Goal: Transaction & Acquisition: Purchase product/service

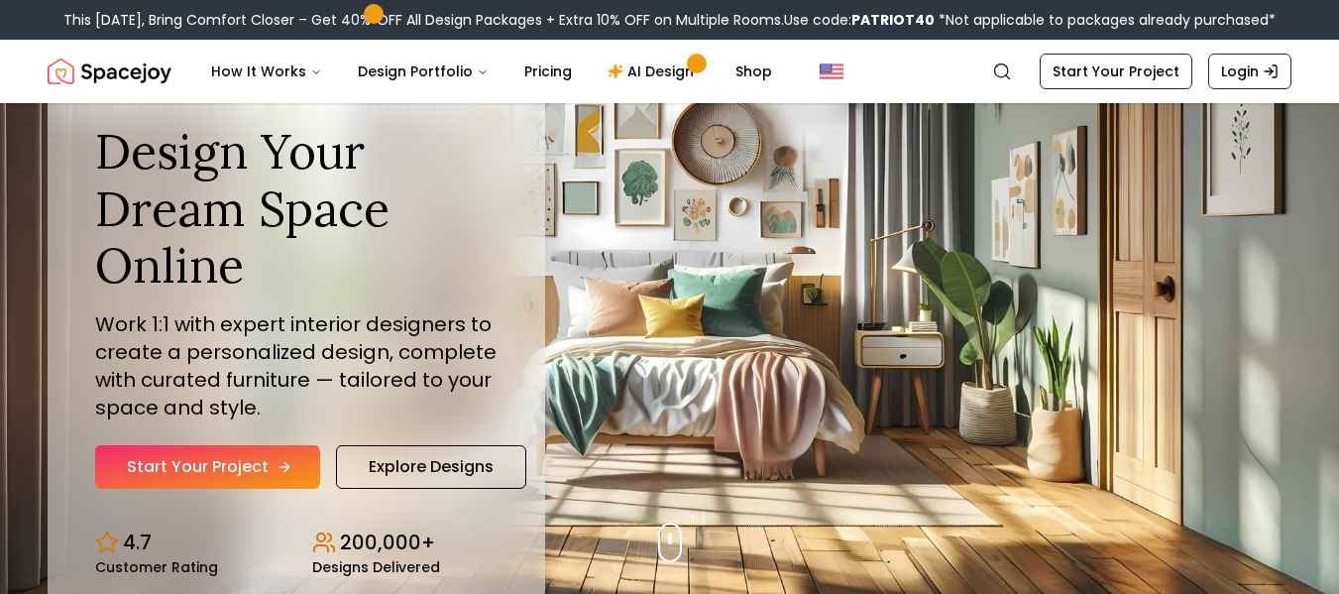
click at [247, 467] on link "Start Your Project" at bounding box center [207, 467] width 225 height 44
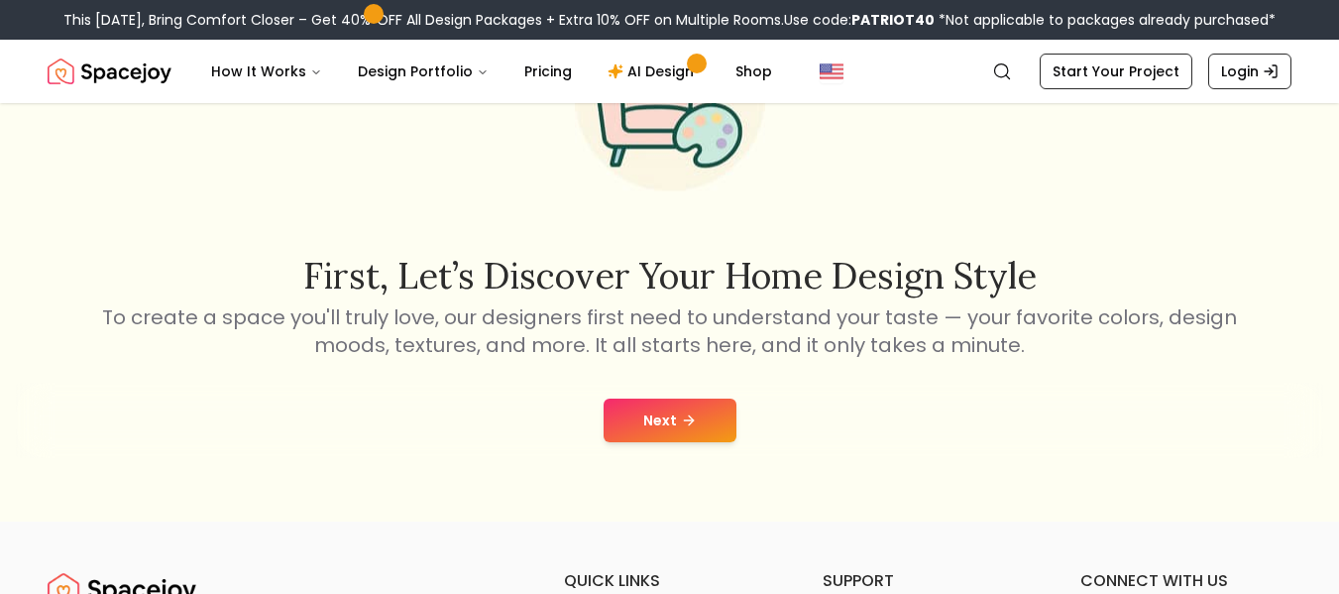
scroll to position [198, 0]
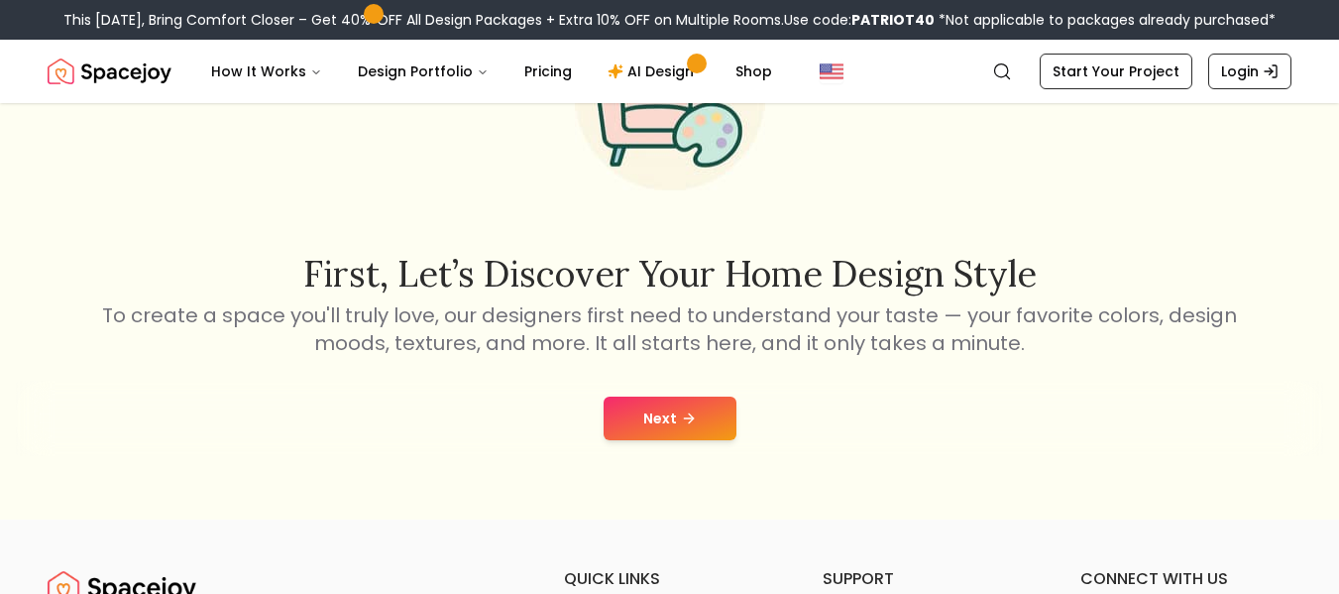
click at [690, 420] on icon at bounding box center [691, 417] width 5 height 9
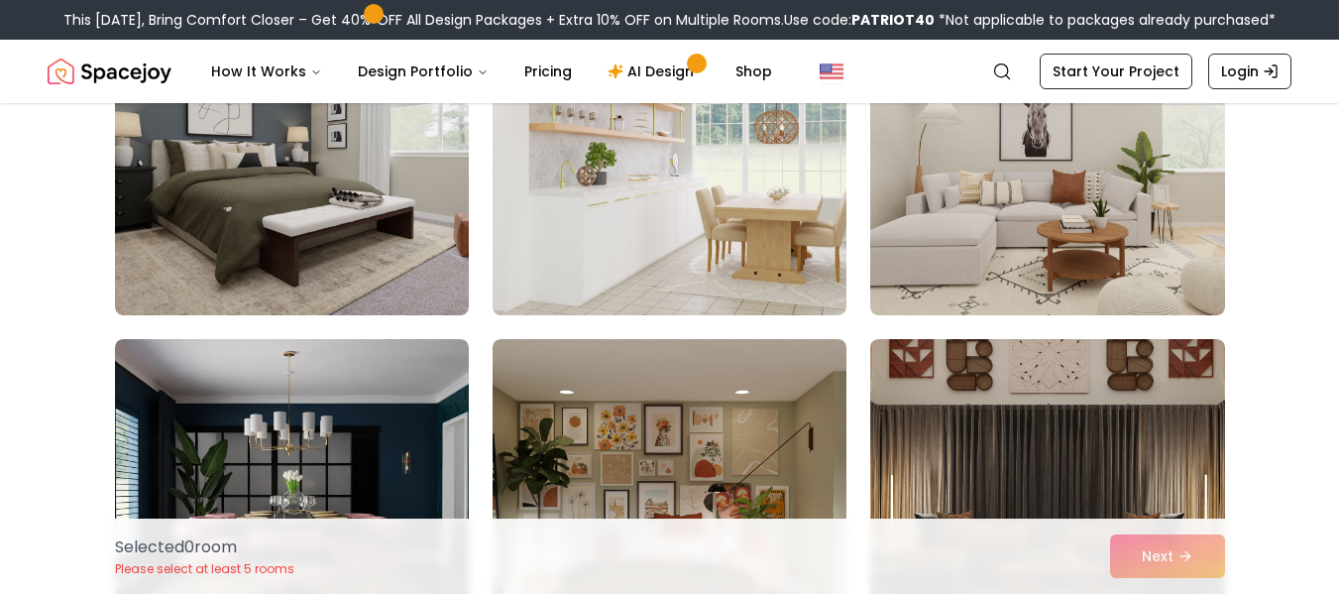
scroll to position [3684, 0]
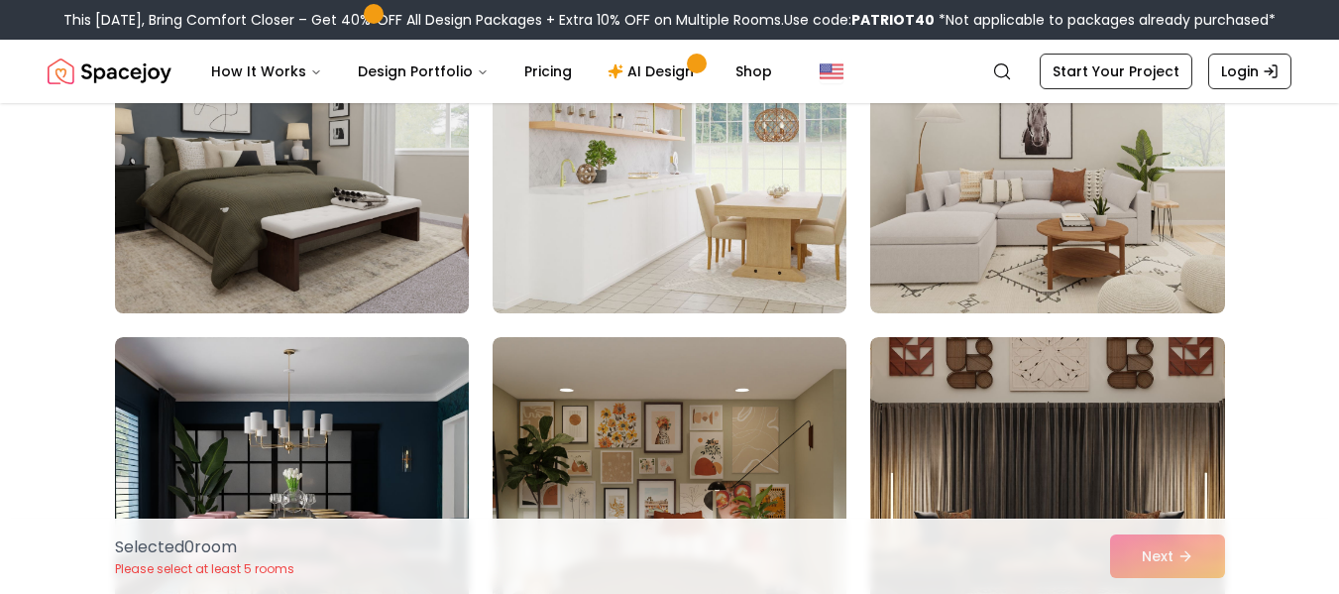
click at [366, 231] on img at bounding box center [292, 154] width 372 height 333
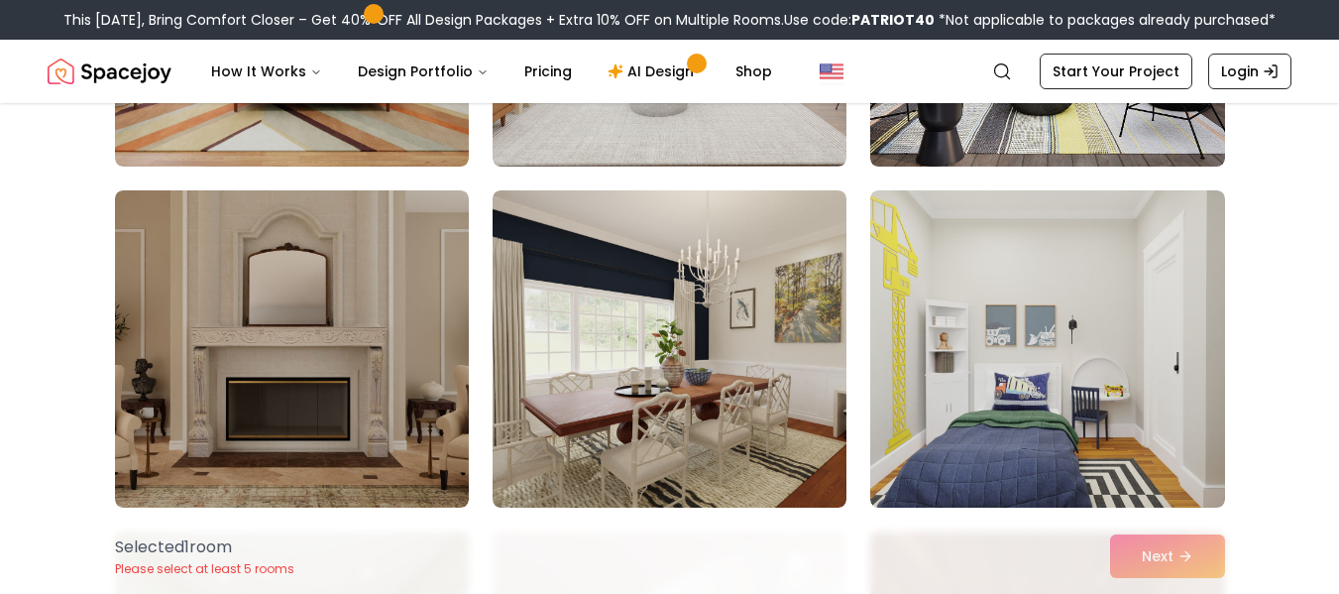
scroll to position [1175, 0]
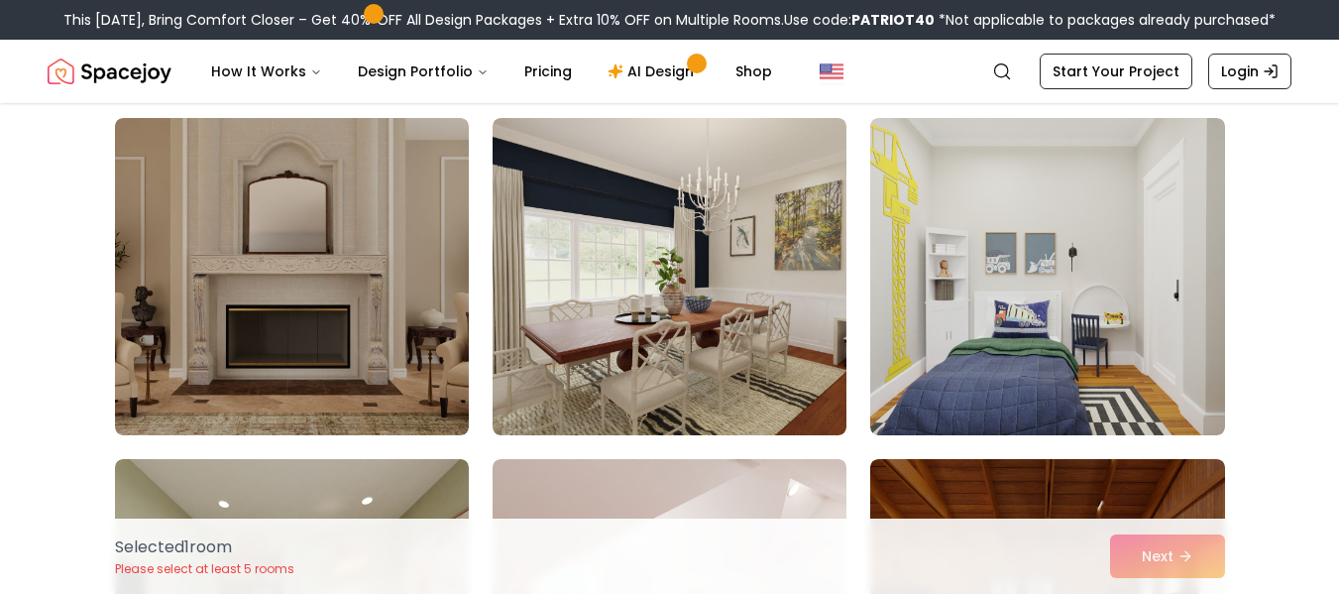
click at [948, 321] on img at bounding box center [1047, 276] width 354 height 317
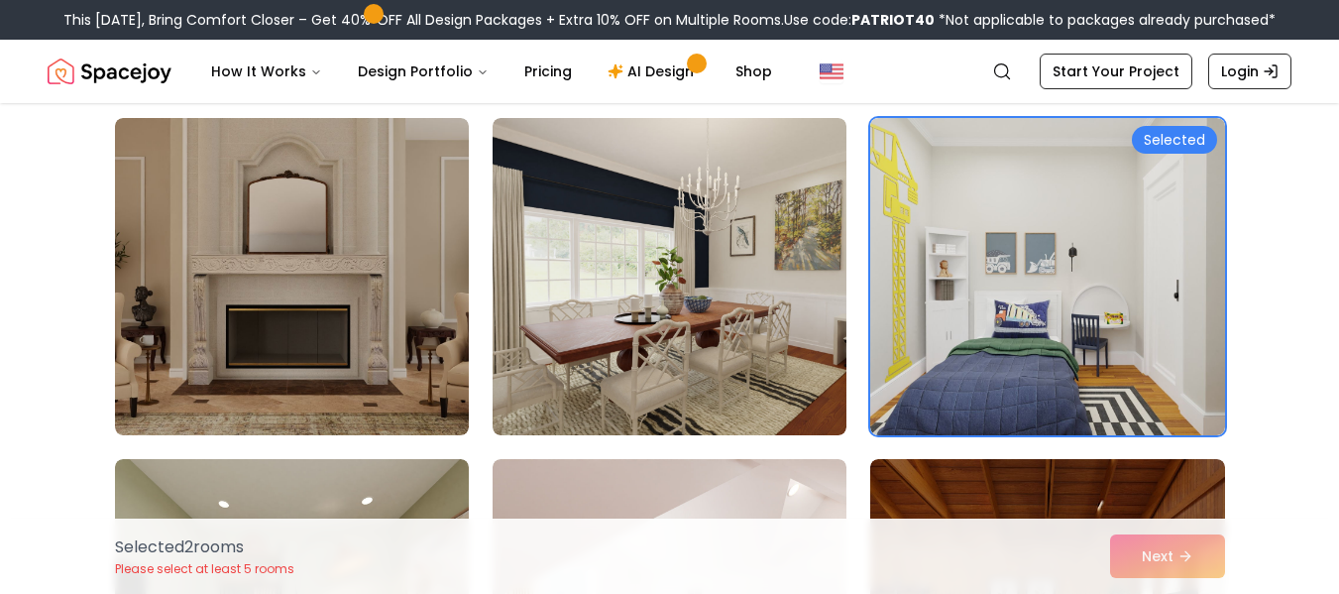
click at [948, 321] on img at bounding box center [1047, 276] width 354 height 317
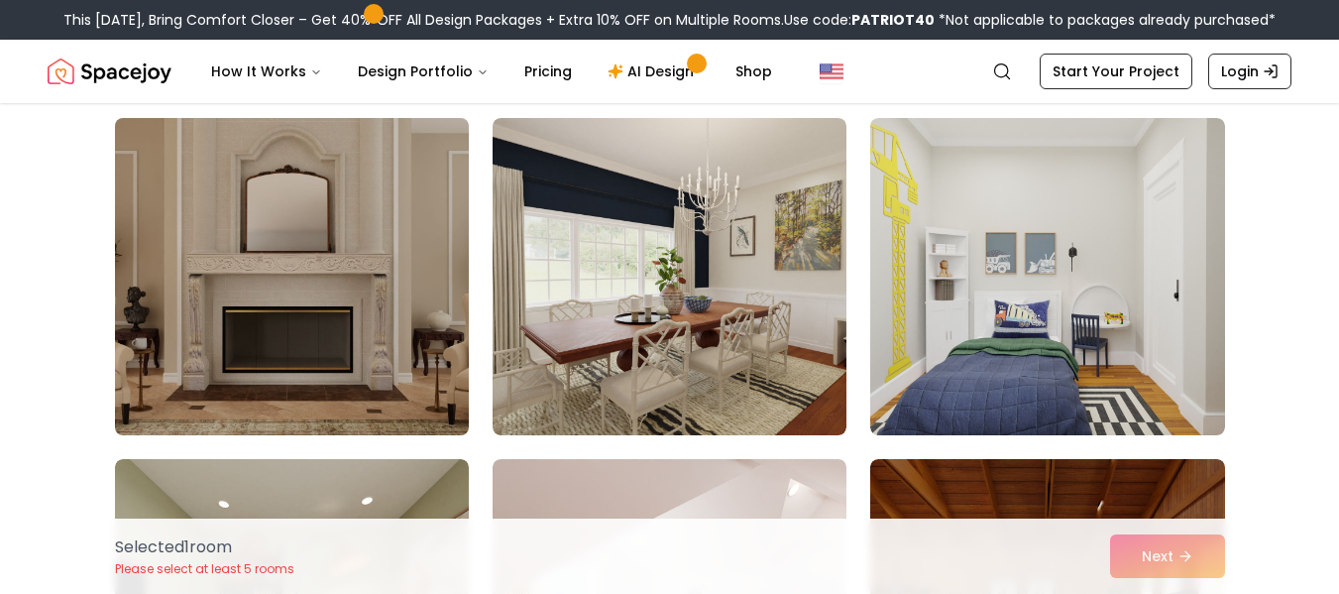
click at [380, 281] on img at bounding box center [292, 276] width 372 height 333
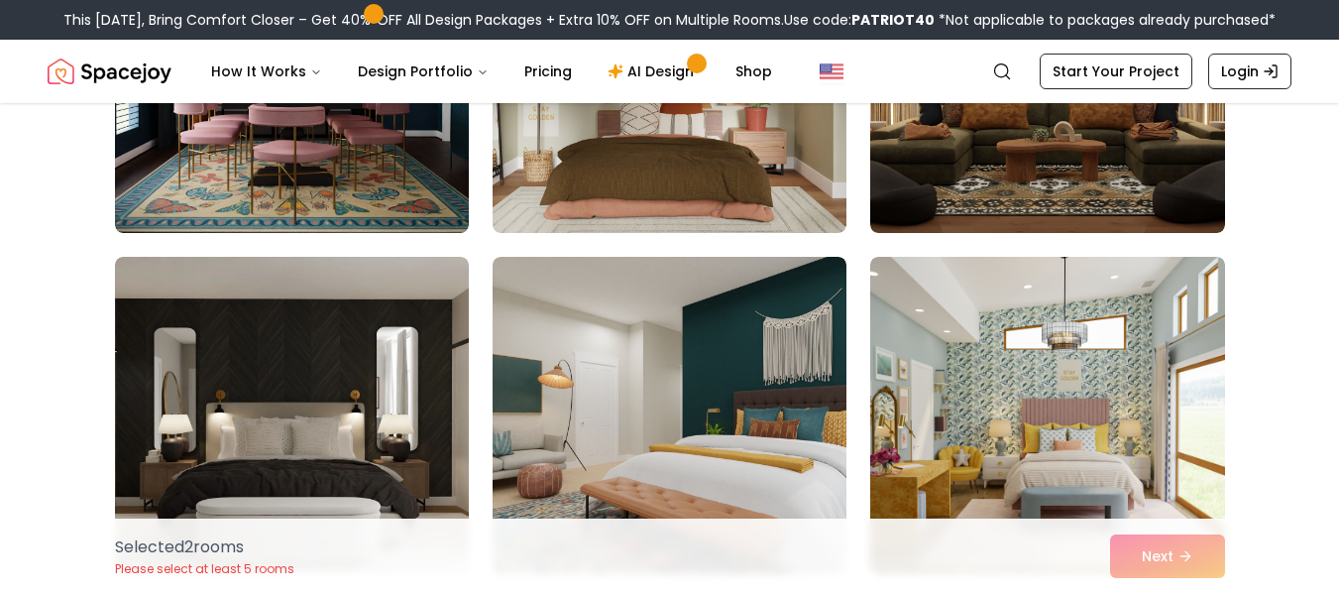
scroll to position [4112, 0]
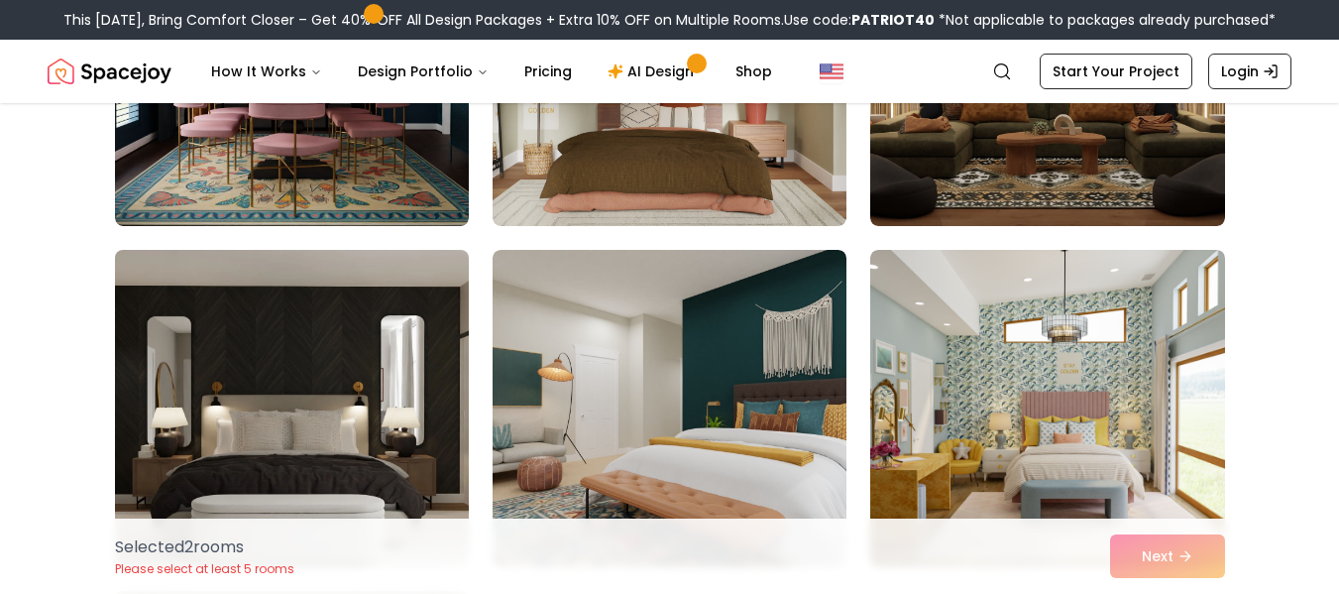
click at [374, 356] on img at bounding box center [292, 408] width 372 height 333
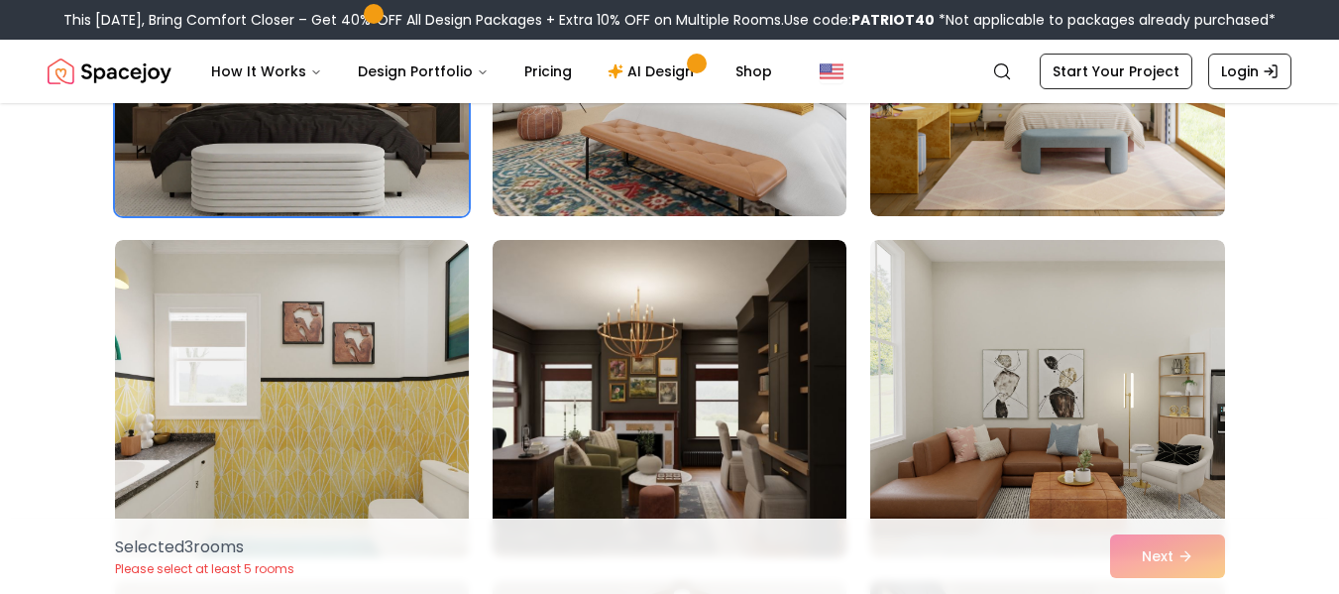
scroll to position [4464, 0]
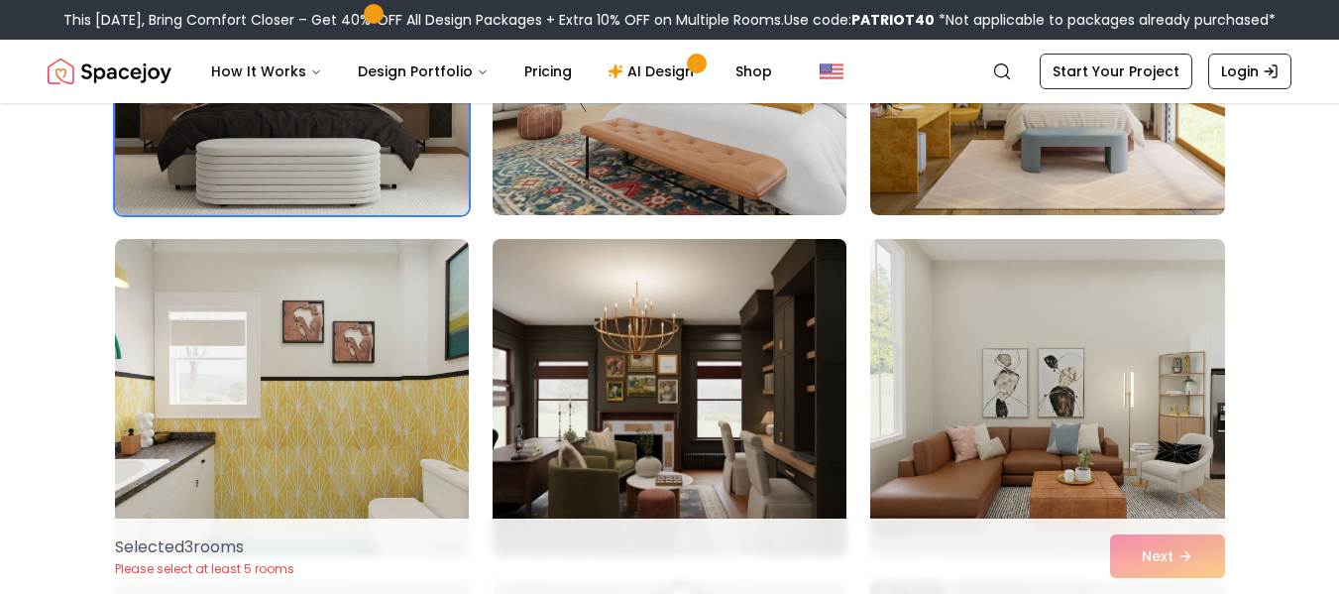
click at [568, 420] on img at bounding box center [670, 397] width 372 height 333
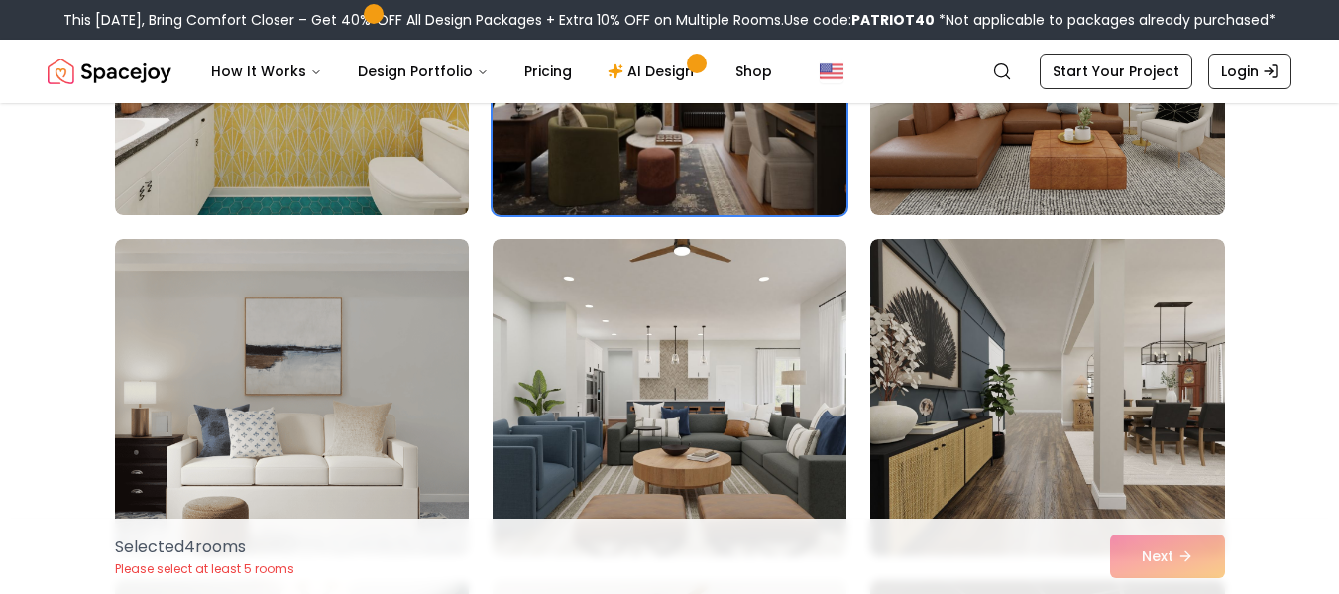
scroll to position [4835, 0]
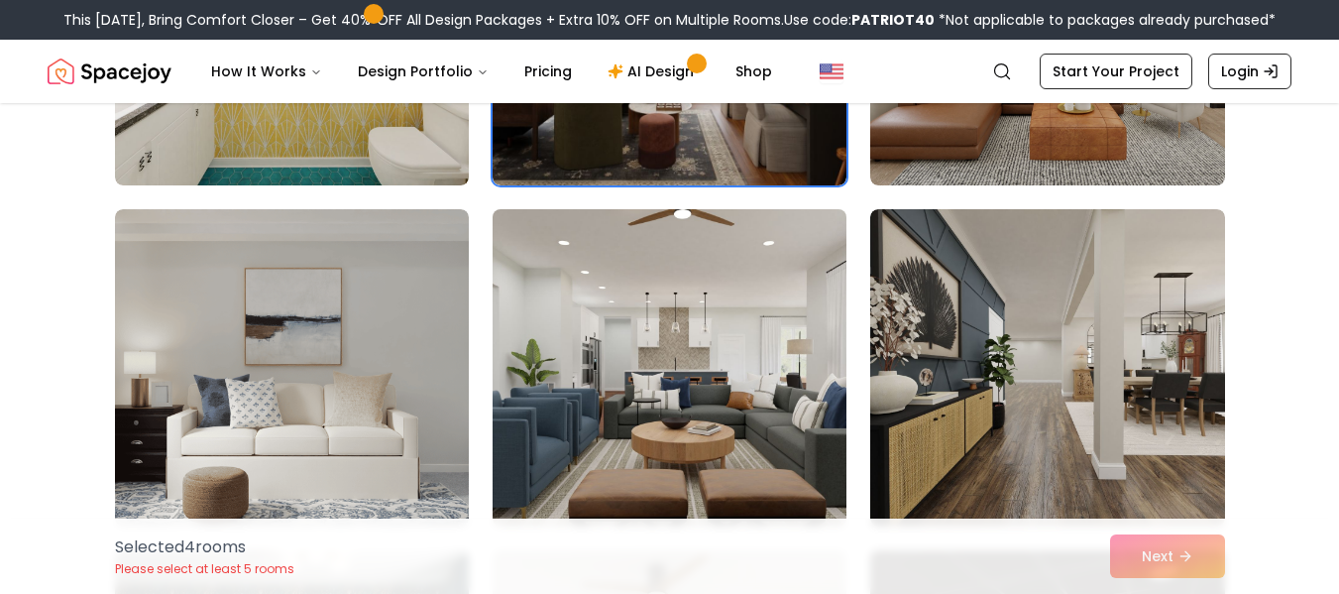
click at [714, 331] on img at bounding box center [670, 367] width 372 height 333
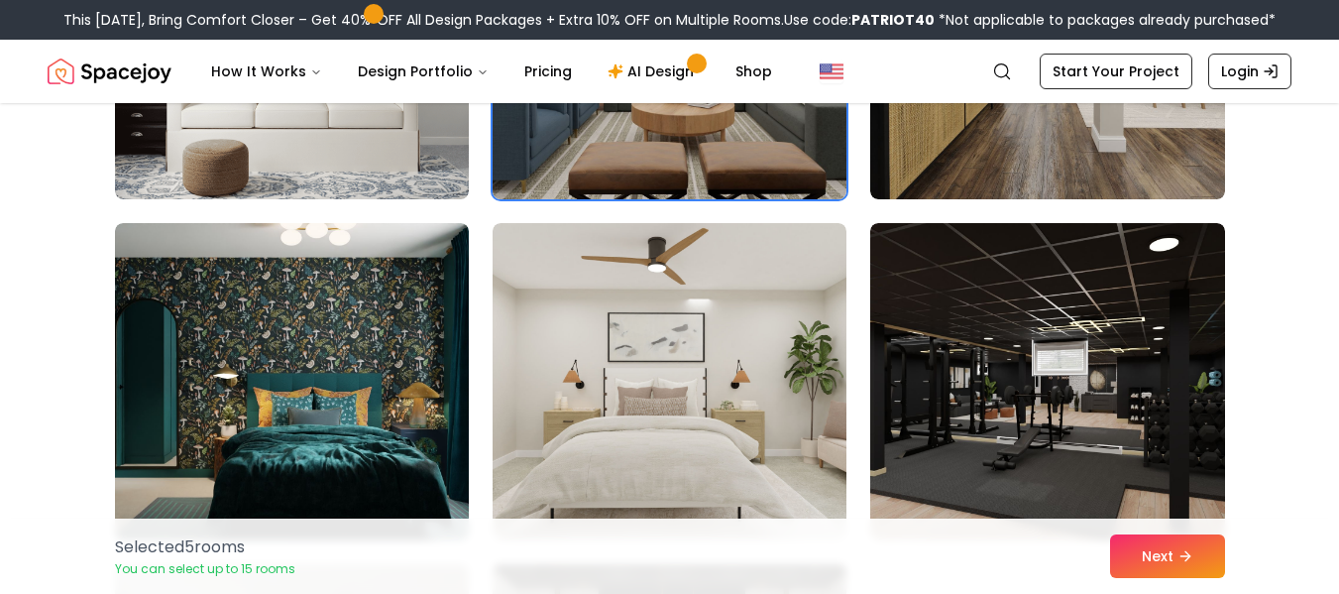
scroll to position [5163, 0]
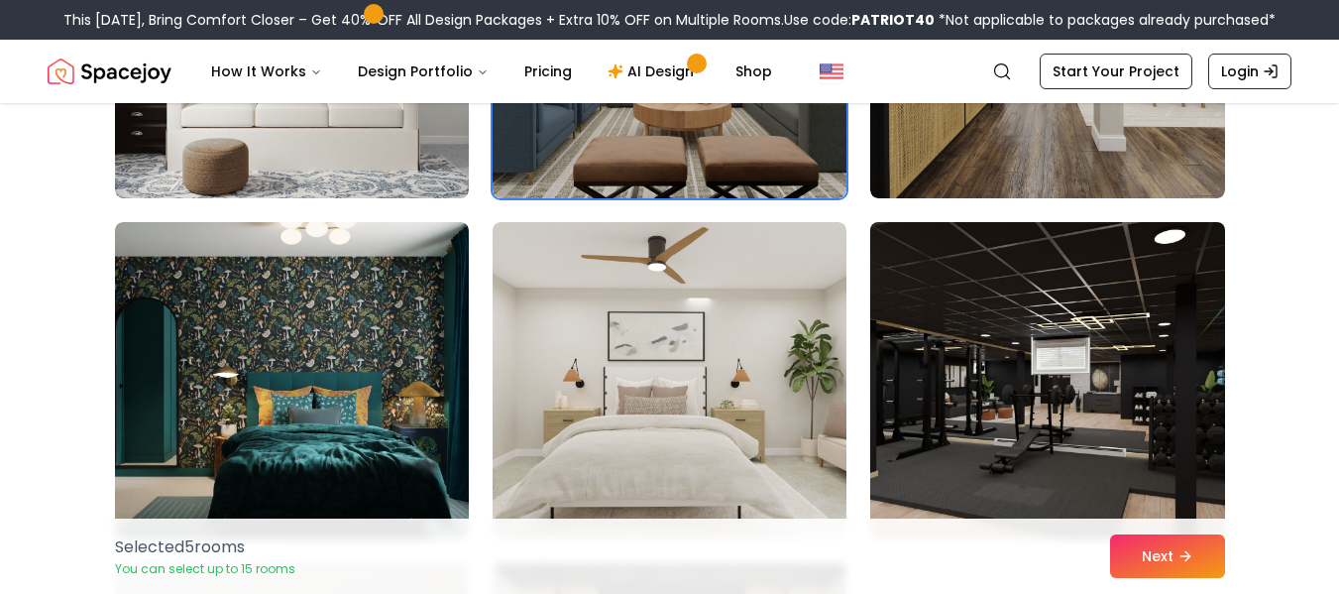
click at [1004, 388] on img at bounding box center [1048, 380] width 372 height 333
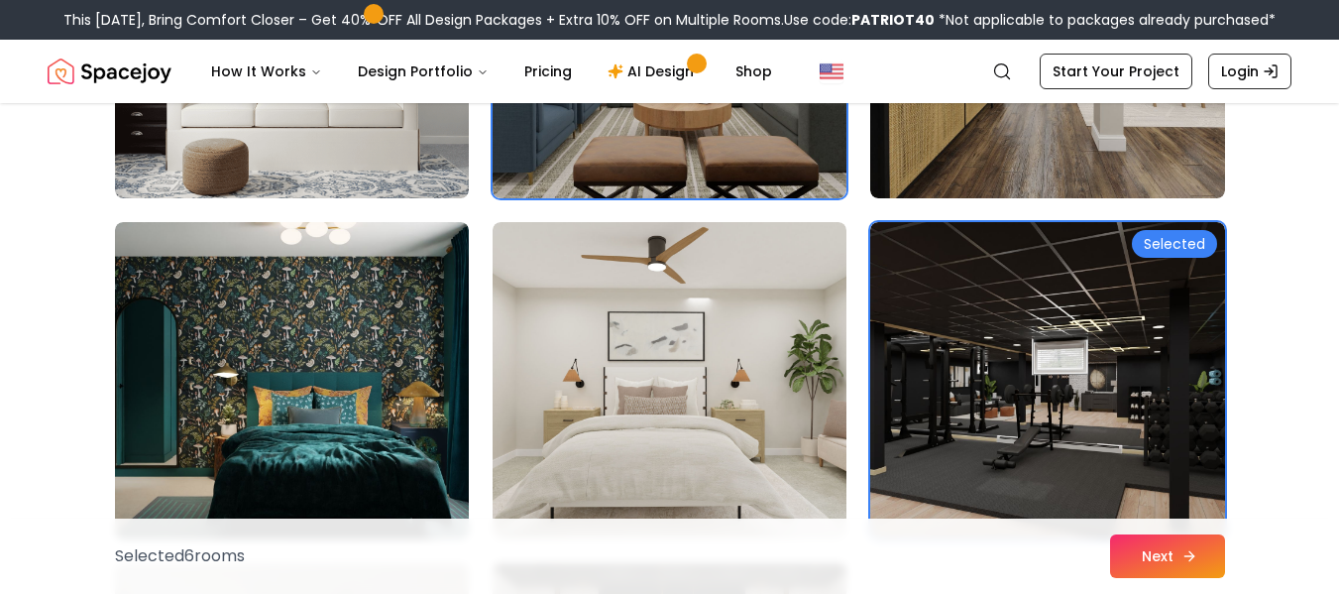
click at [1182, 570] on button "Next" at bounding box center [1167, 556] width 115 height 44
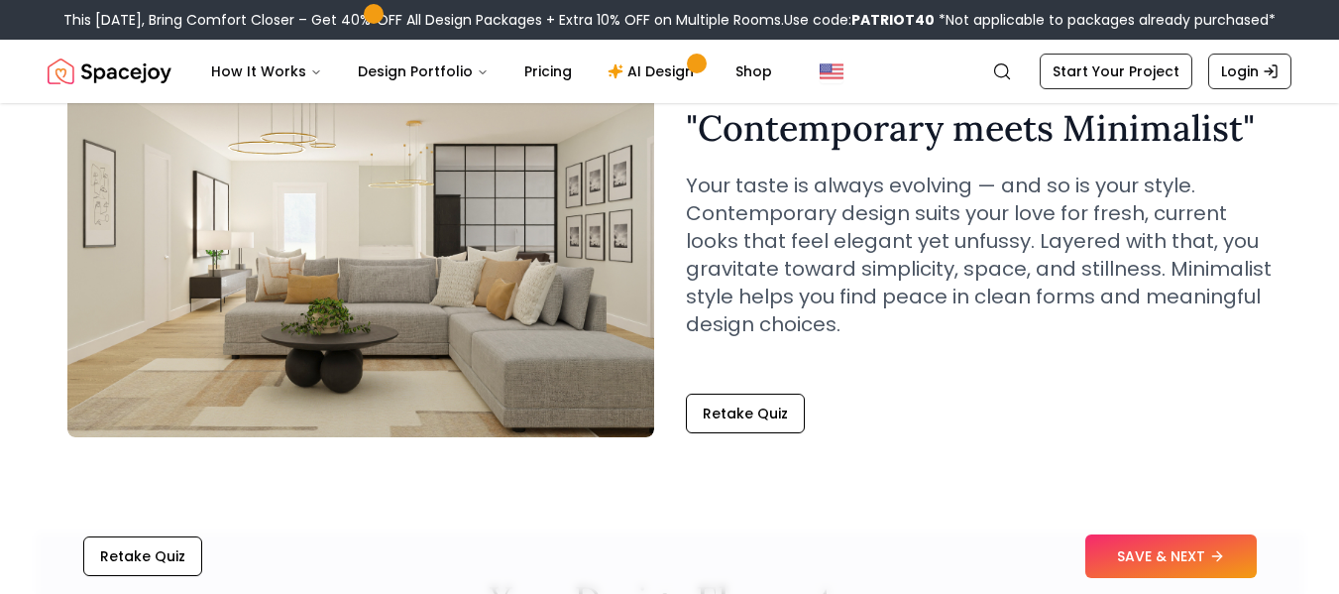
scroll to position [151, 0]
click at [1167, 558] on button "SAVE & NEXT" at bounding box center [1172, 556] width 172 height 44
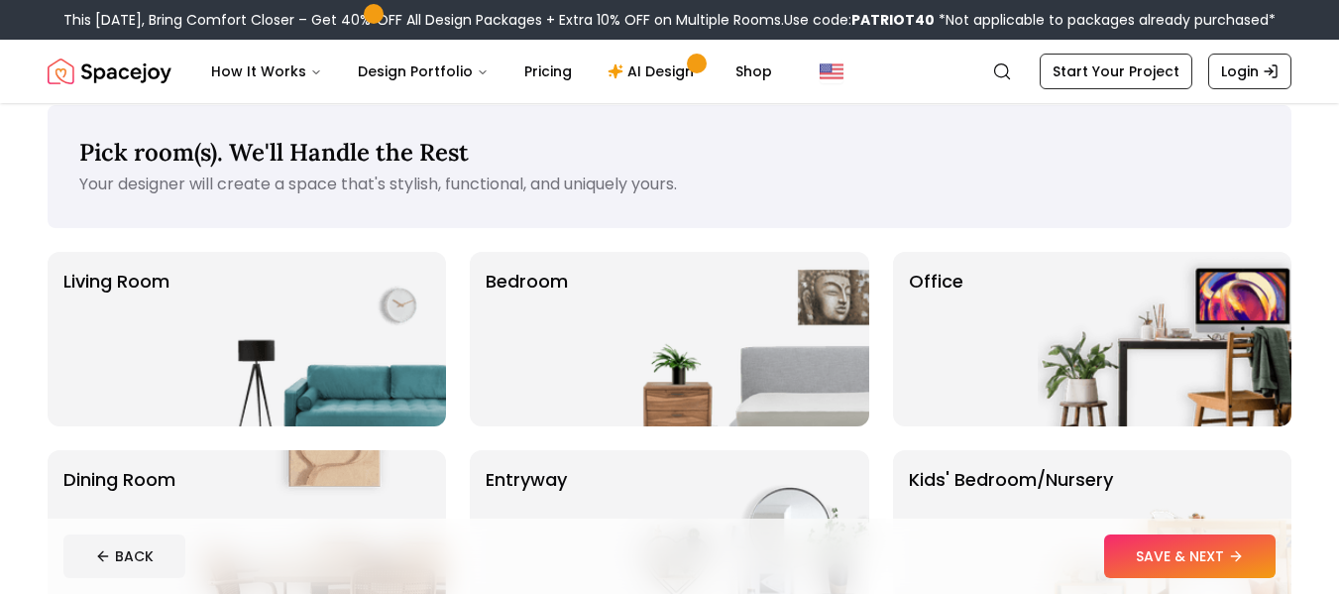
scroll to position [51, 0]
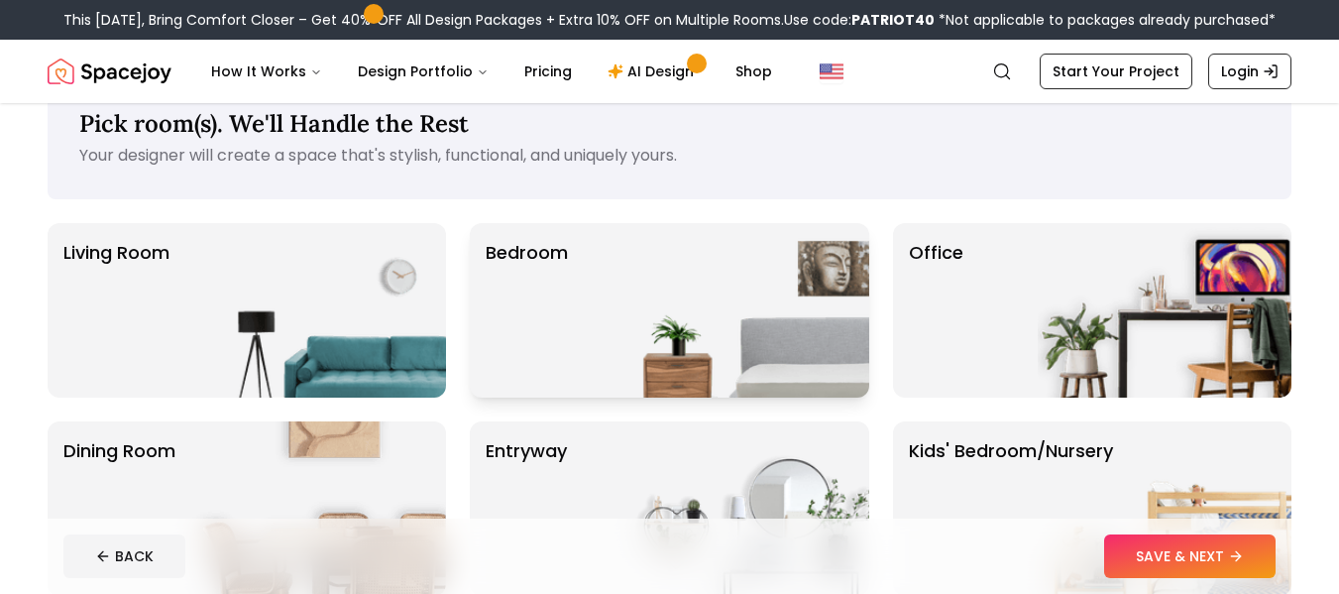
click at [776, 289] on img at bounding box center [743, 310] width 254 height 174
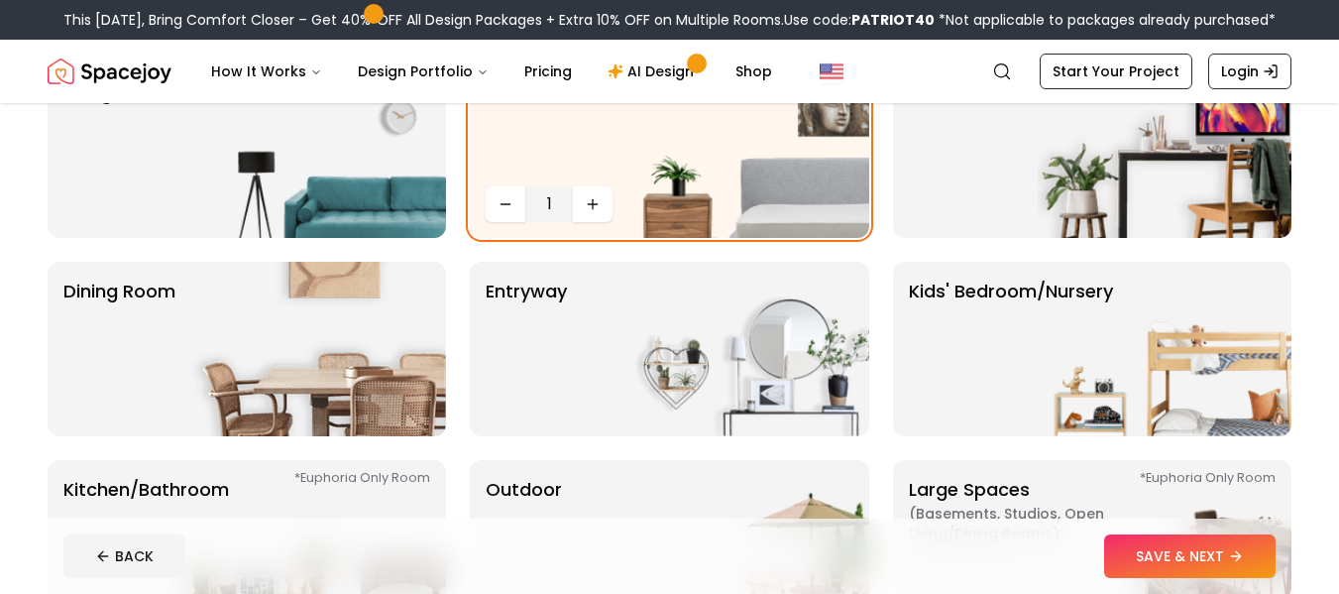
scroll to position [211, 0]
click at [1159, 571] on button "SAVE & NEXT" at bounding box center [1190, 556] width 172 height 44
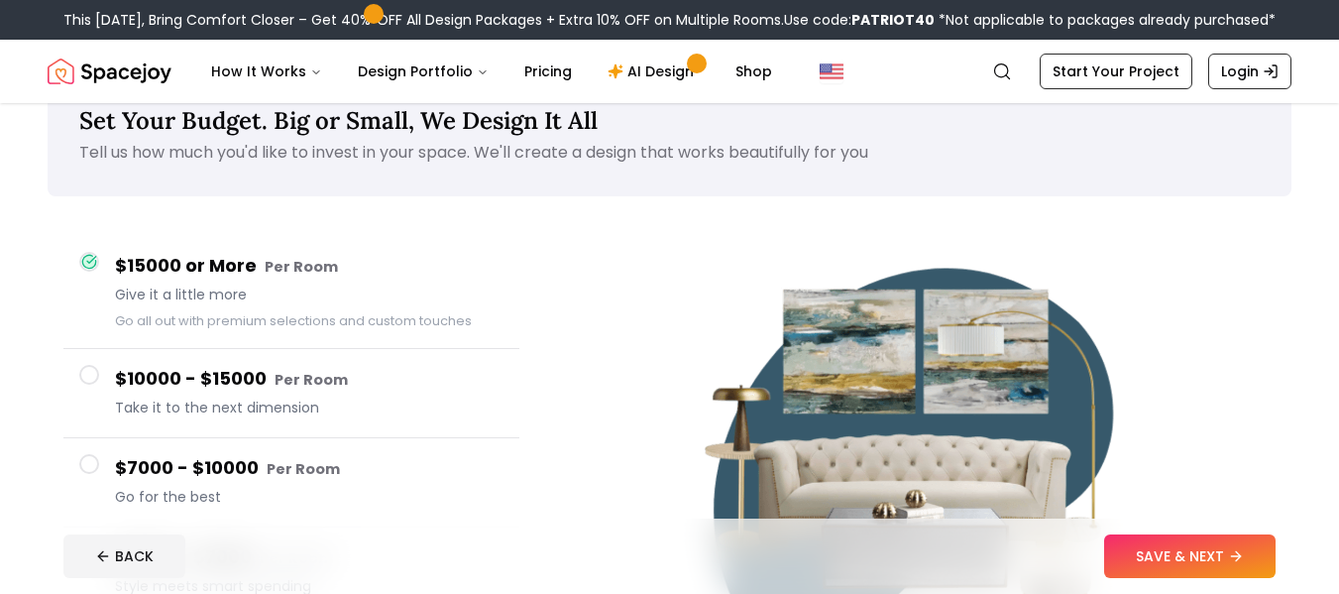
scroll to position [57, 0]
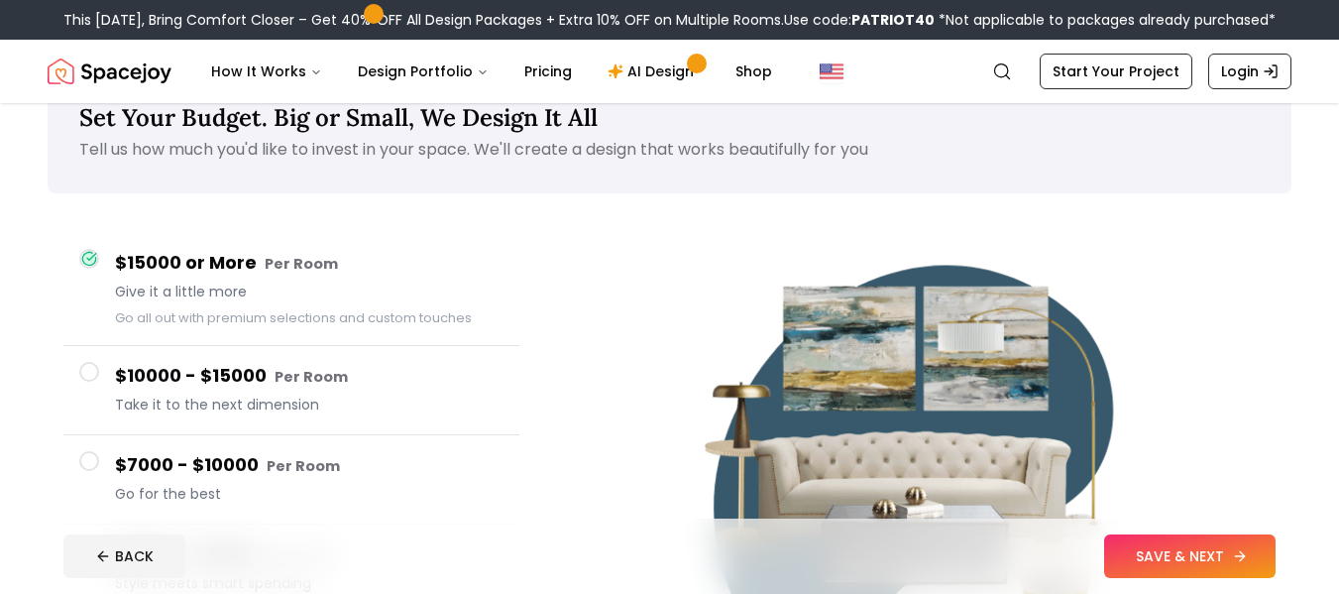
click at [1119, 550] on button "SAVE & NEXT" at bounding box center [1190, 556] width 172 height 44
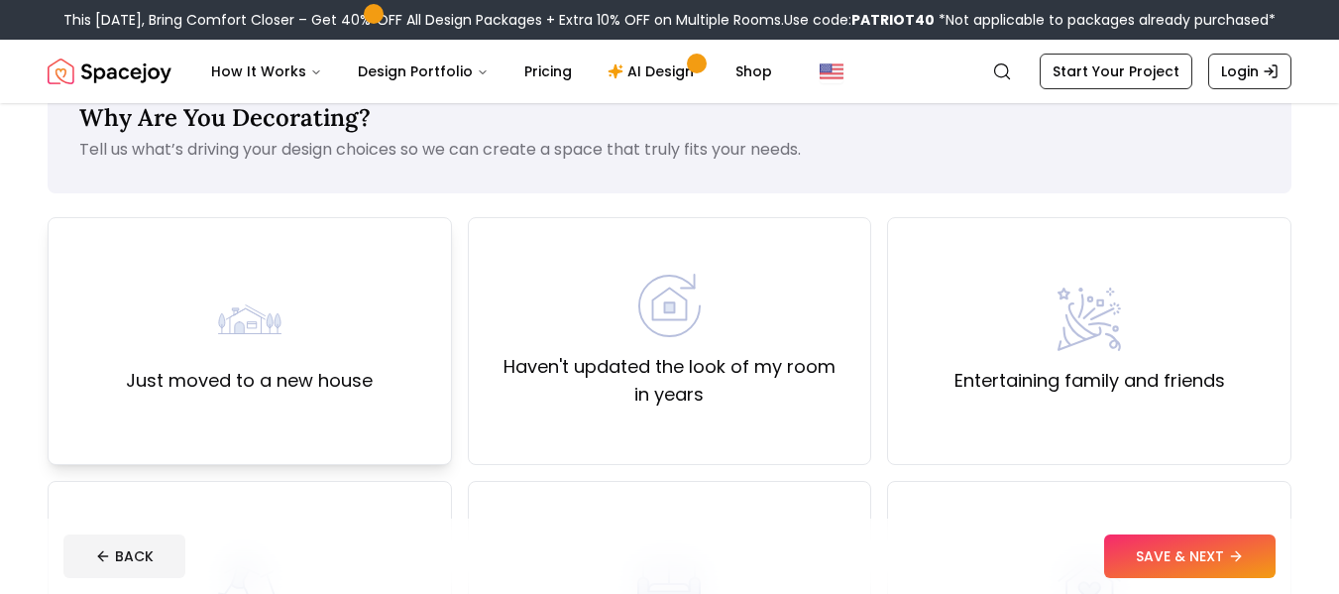
click at [407, 353] on div "Just moved to a new house" at bounding box center [250, 341] width 405 height 248
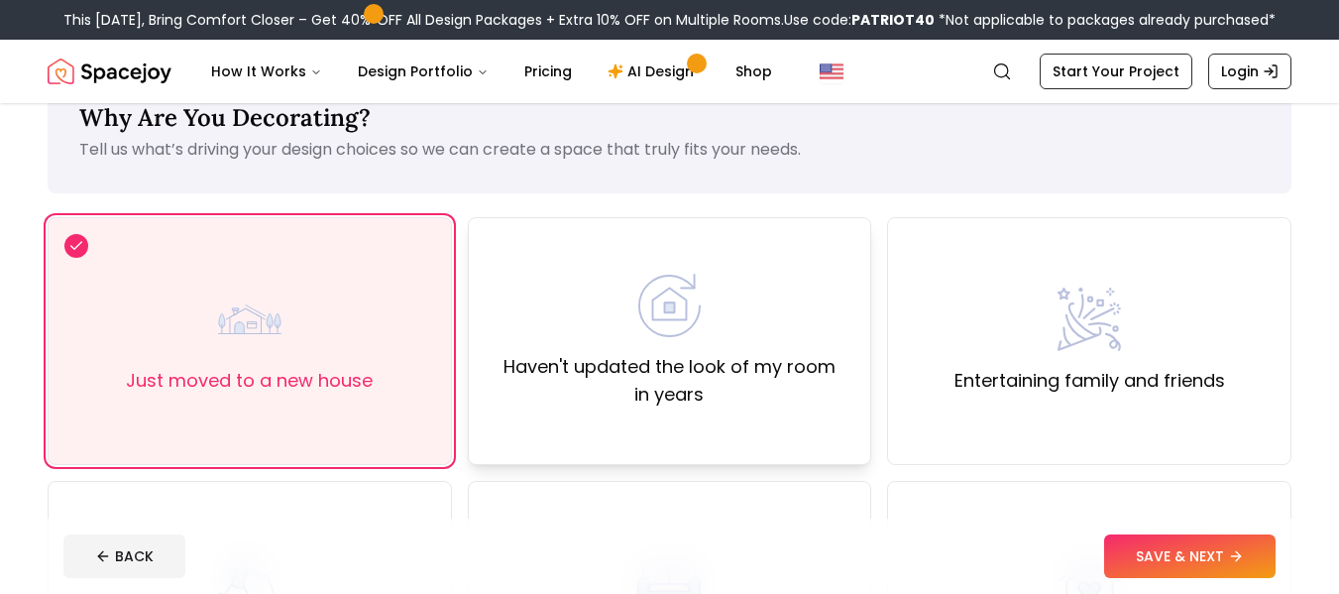
click at [605, 379] on label "Haven't updated the look of my room in years" at bounding box center [670, 381] width 371 height 56
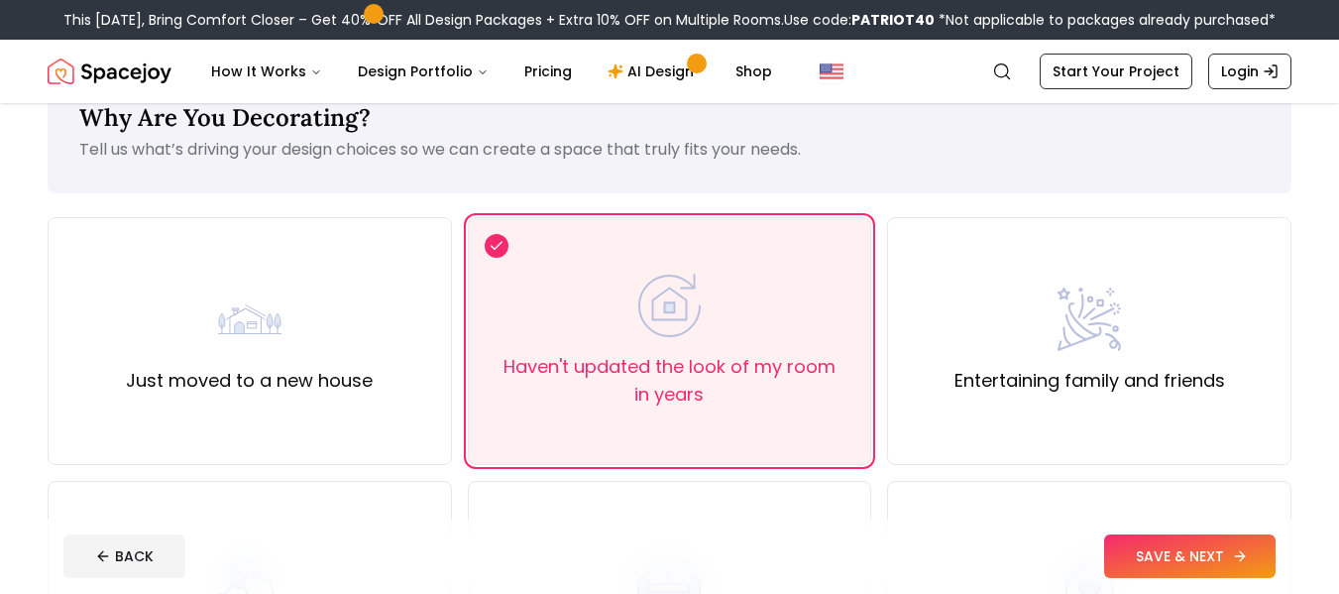
click at [1182, 554] on button "SAVE & NEXT" at bounding box center [1190, 556] width 172 height 44
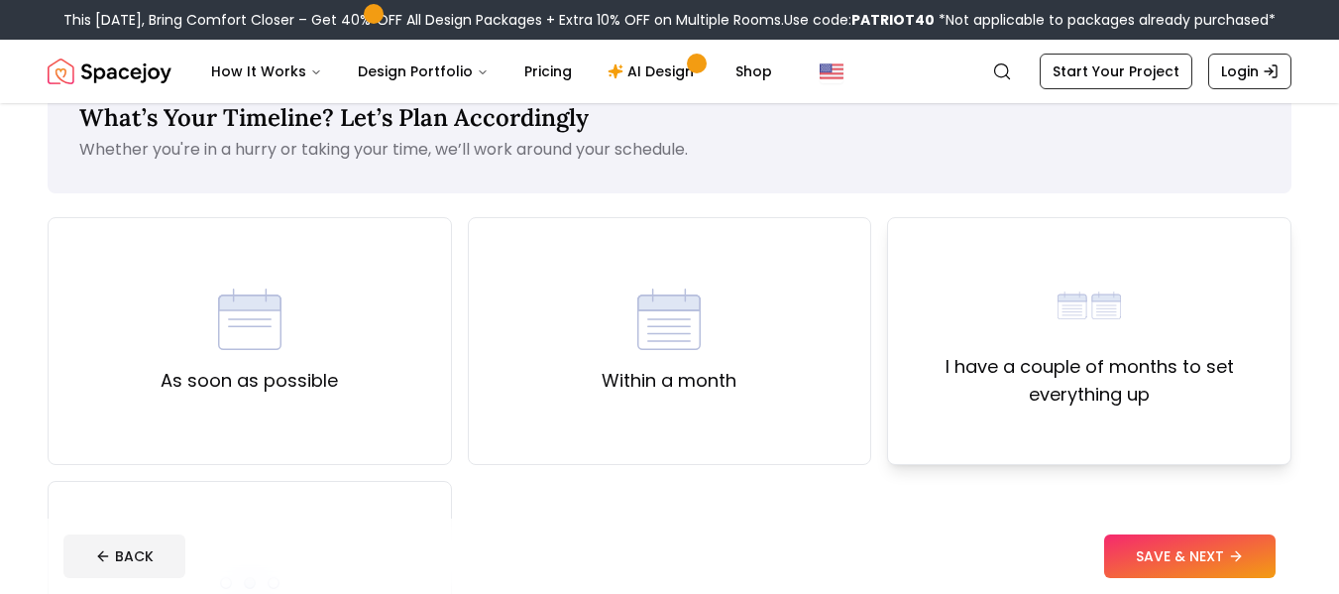
click at [954, 400] on label "I have a couple of months to set everything up" at bounding box center [1089, 381] width 371 height 56
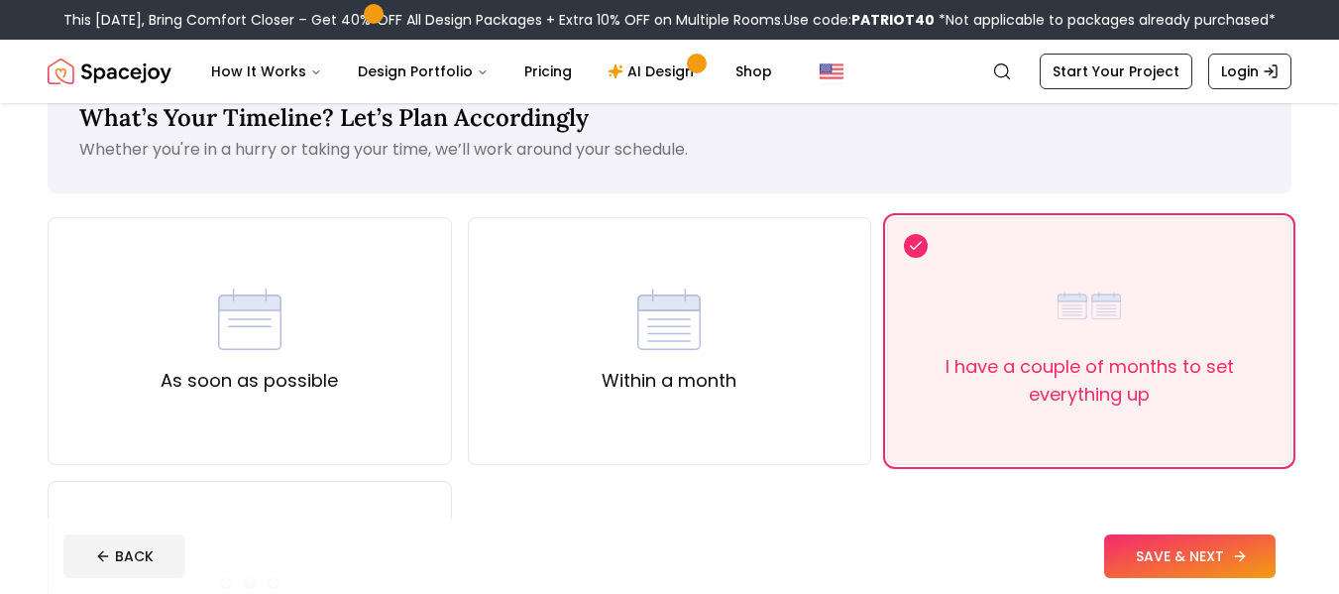
click at [1136, 566] on button "SAVE & NEXT" at bounding box center [1190, 556] width 172 height 44
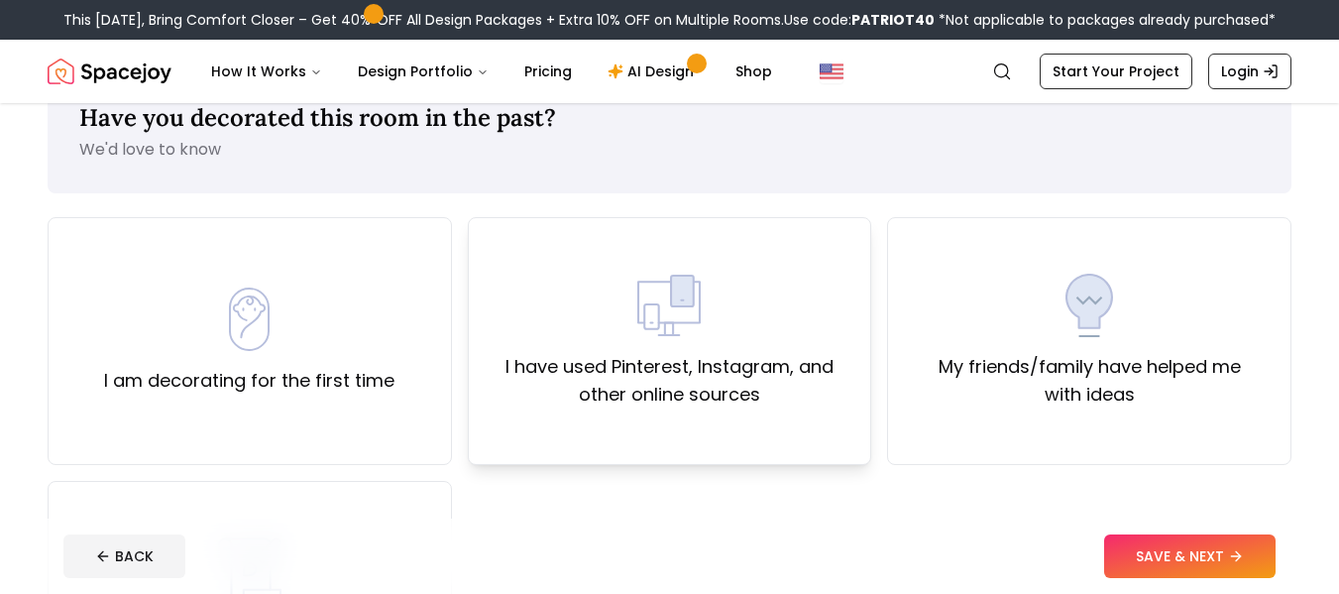
click at [727, 395] on label "I have used Pinterest, Instagram, and other online sources" at bounding box center [670, 381] width 371 height 56
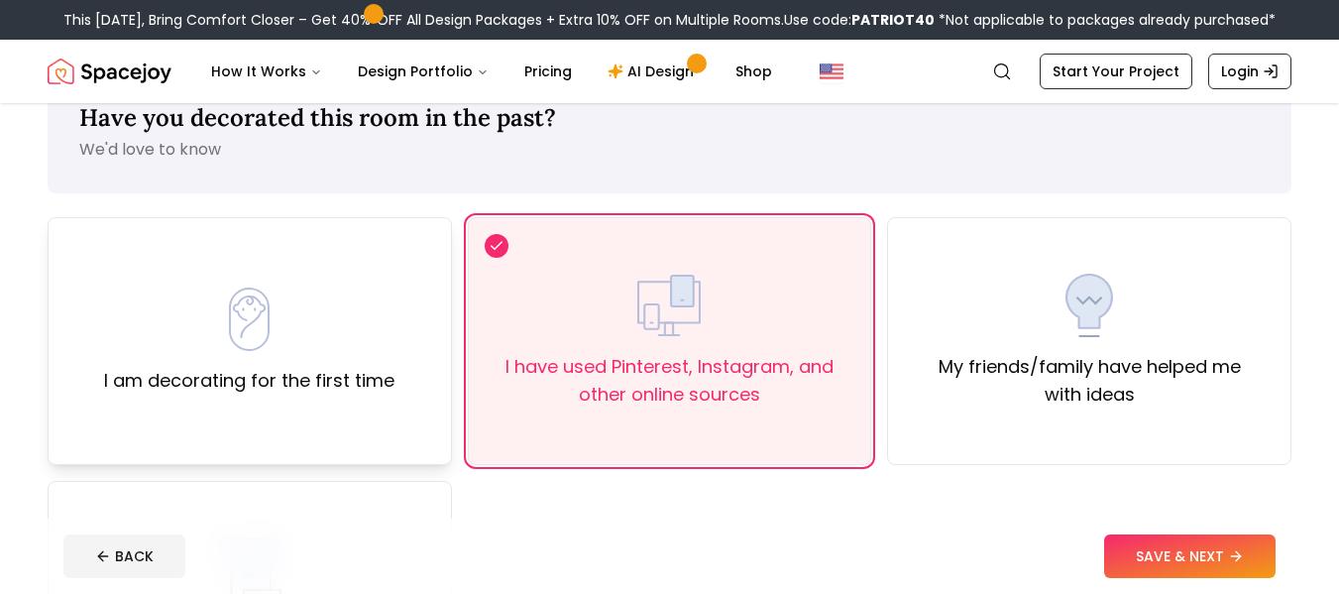
click at [288, 343] on div "I am decorating for the first time" at bounding box center [249, 341] width 290 height 107
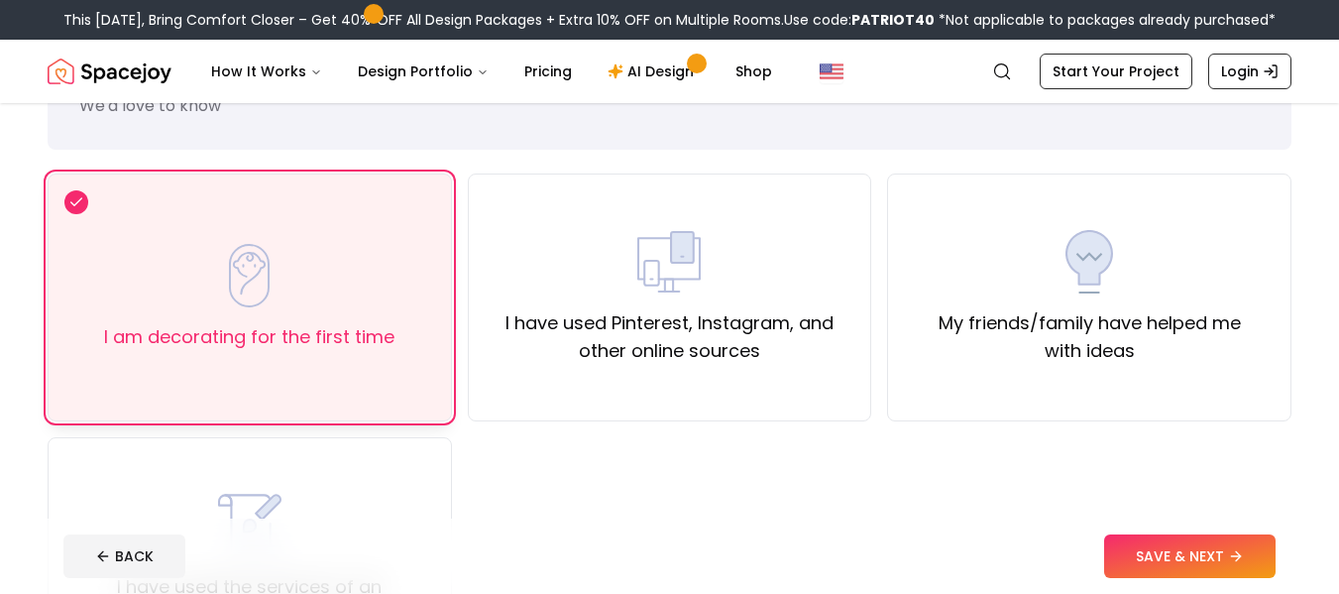
scroll to position [99, 0]
click at [1174, 571] on button "SAVE & NEXT" at bounding box center [1190, 556] width 172 height 44
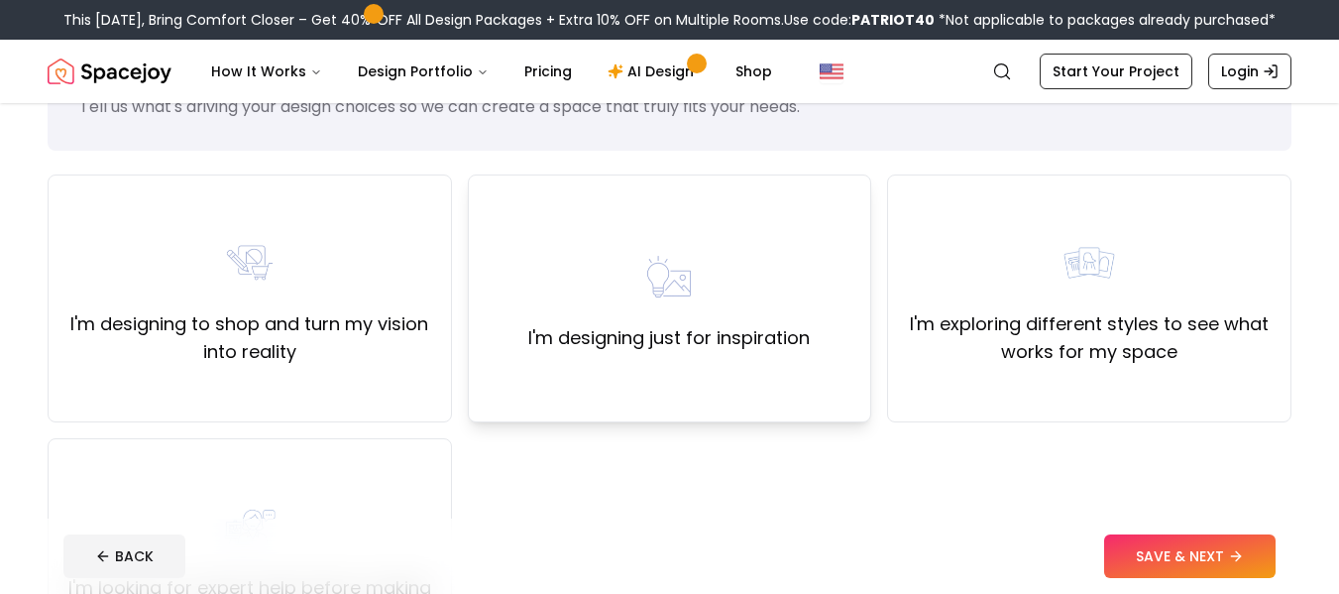
click at [799, 296] on div "I'm designing just for inspiration" at bounding box center [669, 298] width 282 height 107
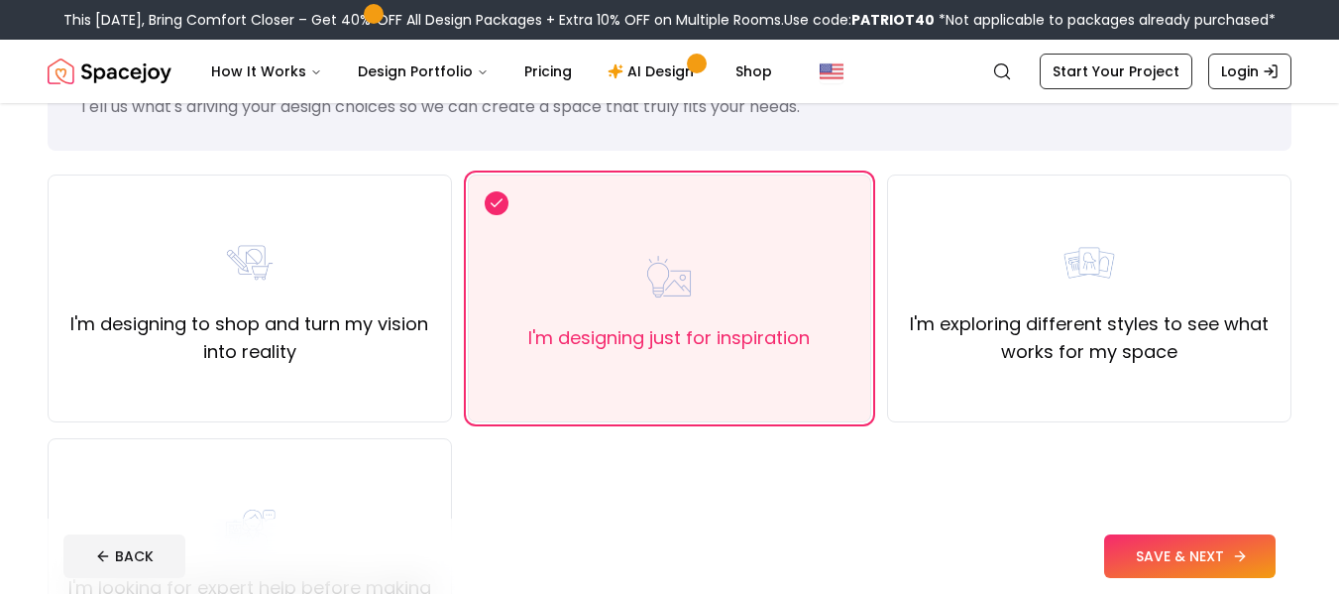
click at [1171, 555] on button "SAVE & NEXT" at bounding box center [1190, 556] width 172 height 44
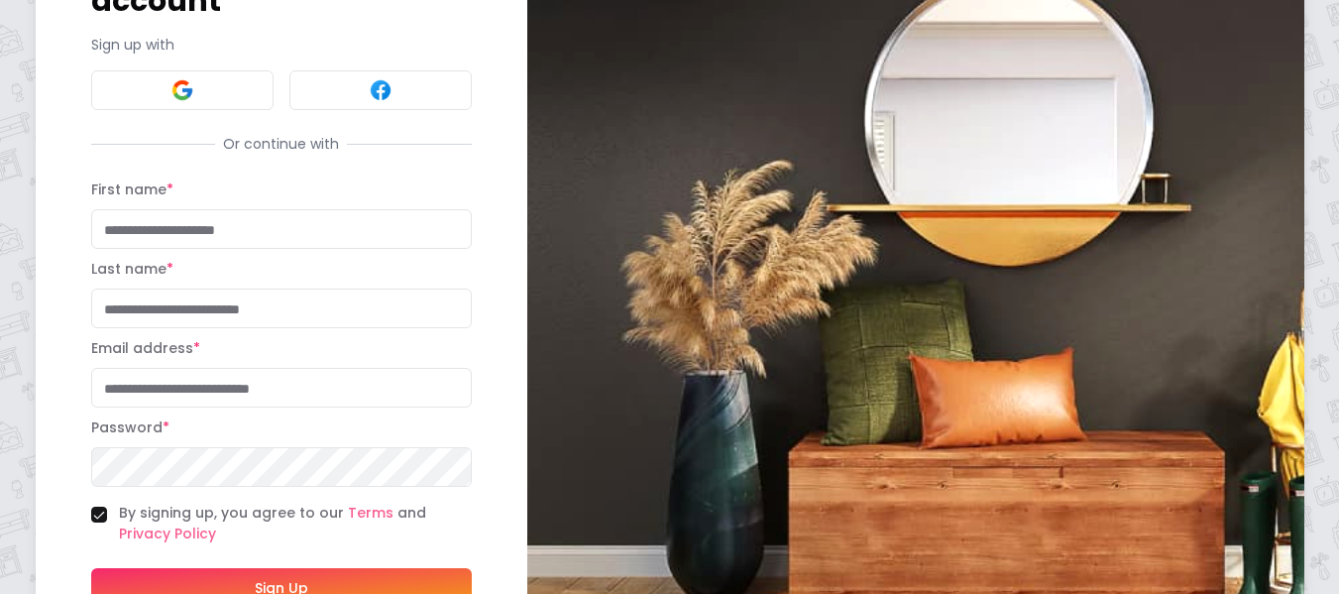
scroll to position [186, 0]
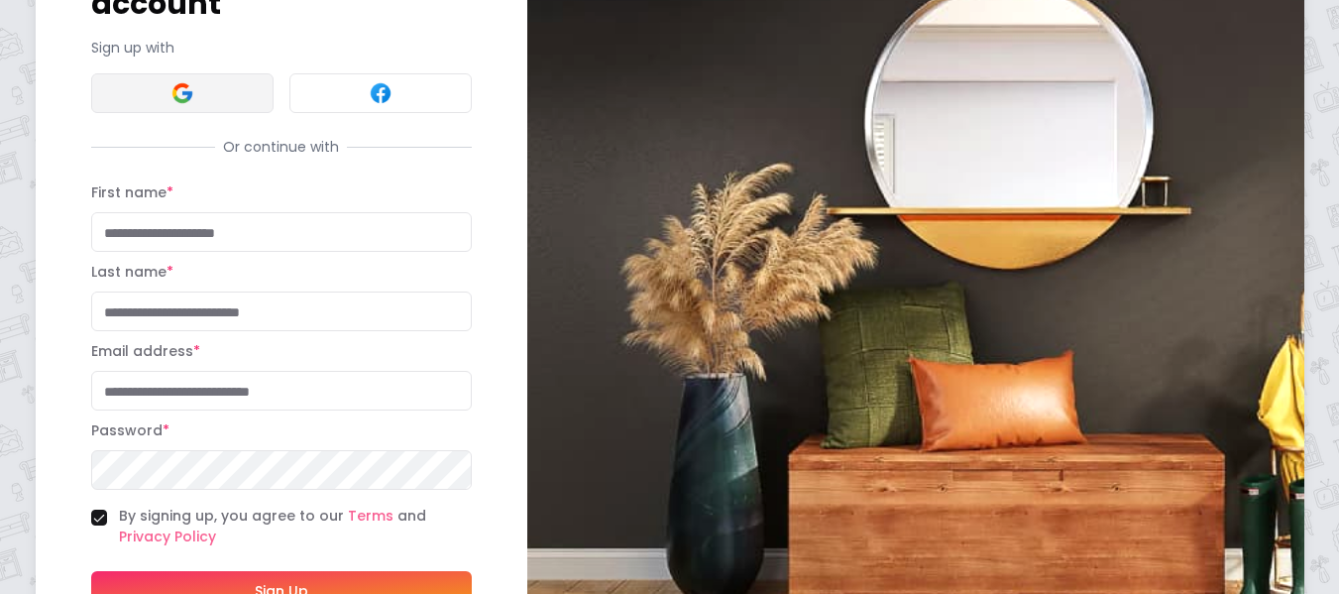
click at [215, 73] on button at bounding box center [182, 93] width 182 height 40
